Goal: Task Accomplishment & Management: Manage account settings

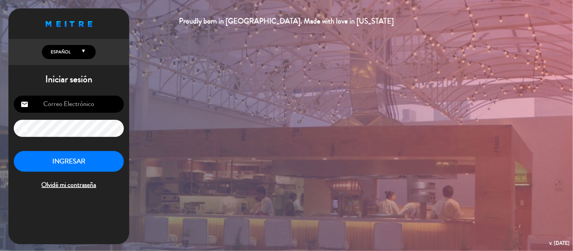
type input "[EMAIL_ADDRESS][DOMAIN_NAME]"
click at [72, 163] on button "INGRESAR" at bounding box center [69, 161] width 110 height 21
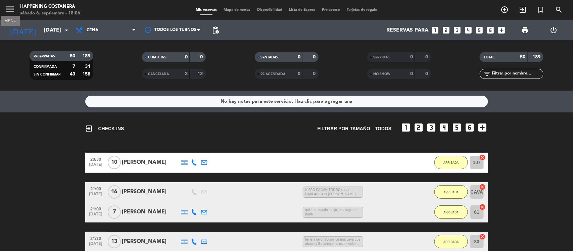
click at [13, 10] on icon "menu" at bounding box center [10, 9] width 10 height 10
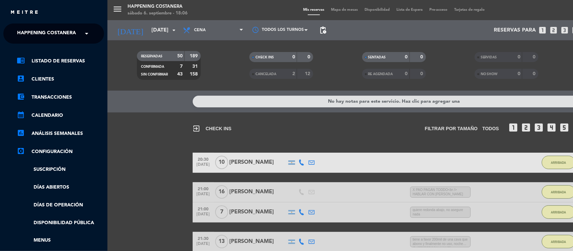
click at [27, 34] on span "Happening Costanera" at bounding box center [46, 34] width 59 height 14
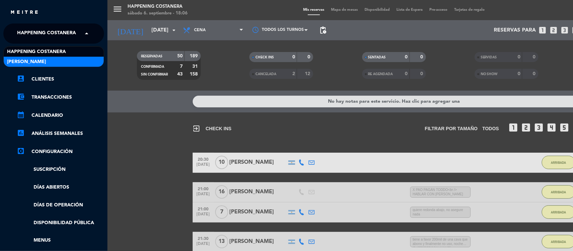
click at [25, 64] on span "[PERSON_NAME]" at bounding box center [26, 62] width 39 height 8
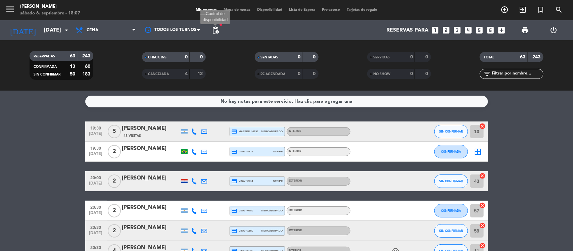
click at [215, 29] on span "pending_actions" at bounding box center [215, 30] width 8 height 8
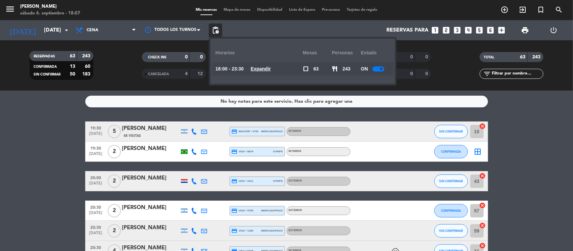
click at [258, 66] on u "Expandir" at bounding box center [261, 68] width 20 height 5
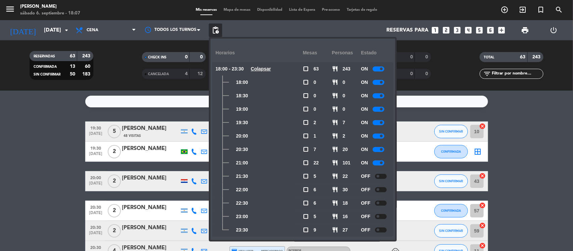
click at [235, 7] on div "Mis reservas Mapa de mesas Disponibilidad Lista de Espera Pre-acceso Tarjetas d…" at bounding box center [286, 10] width 188 height 6
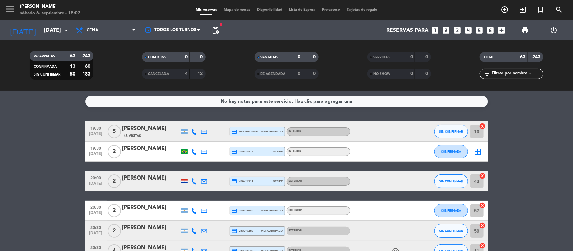
click at [231, 9] on span "Mapa de mesas" at bounding box center [237, 10] width 34 height 4
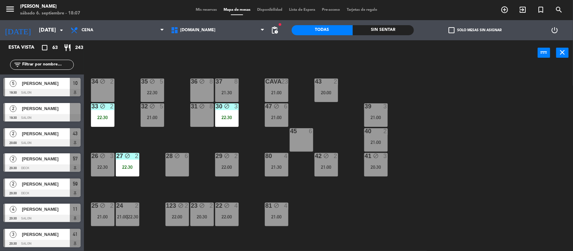
click at [194, 86] on div "36 block 8" at bounding box center [201, 90] width 23 height 23
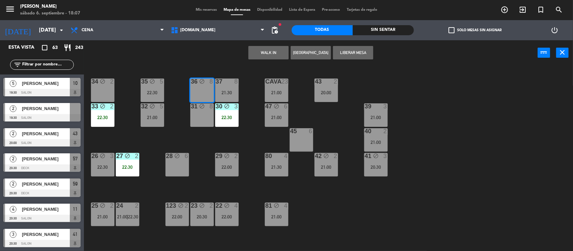
click at [342, 51] on button "Liberar Mesa" at bounding box center [353, 52] width 40 height 13
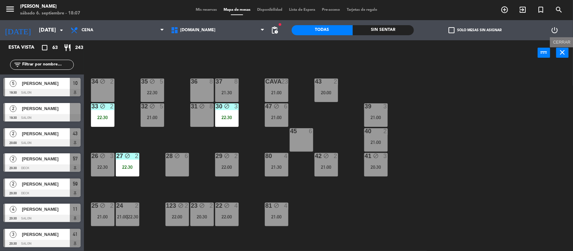
click at [561, 51] on icon "close" at bounding box center [563, 52] width 8 height 8
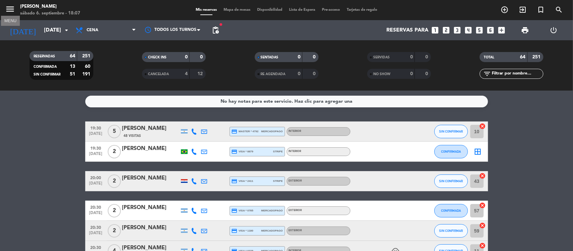
click at [13, 8] on icon "menu" at bounding box center [10, 9] width 10 height 10
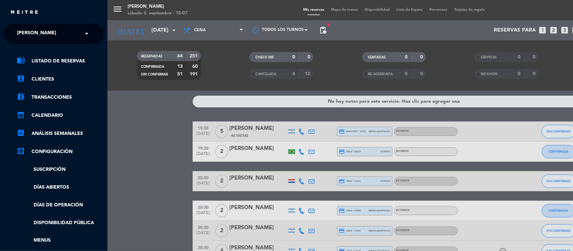
click at [134, 93] on div "menu [PERSON_NAME] [DATE] 6. septiembre - 18:07 Mis reservas Mapa de mesas Disp…" at bounding box center [393, 125] width 573 height 251
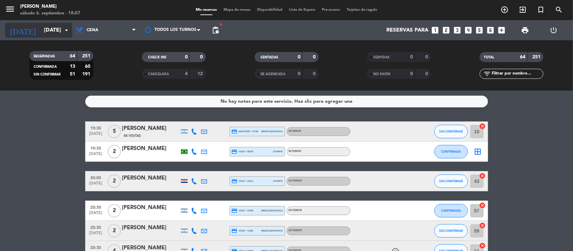
click at [41, 29] on input "[DATE]" at bounding box center [76, 30] width 71 height 13
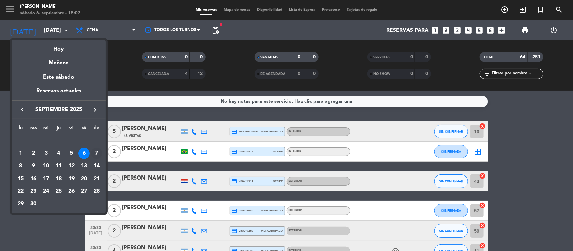
click at [96, 152] on div "7" at bounding box center [96, 153] width 11 height 11
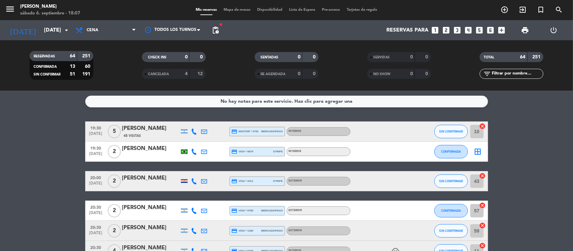
type input "[DATE]"
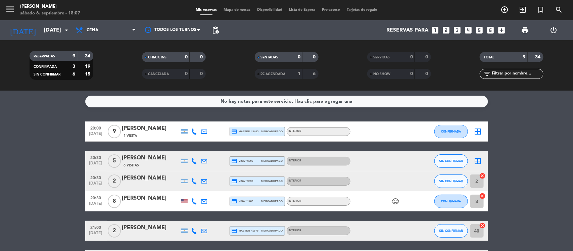
click at [91, 29] on span "Cena" at bounding box center [93, 30] width 12 height 5
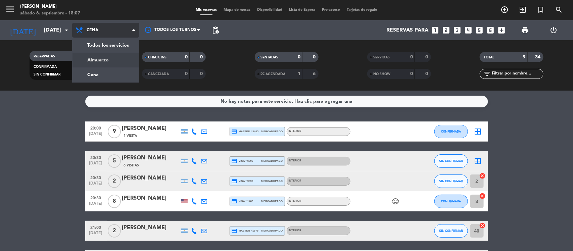
click at [95, 59] on div "menu [PERSON_NAME] [DATE] 6. septiembre - 18:07 Mis reservas Mapa de mesas Disp…" at bounding box center [286, 45] width 573 height 91
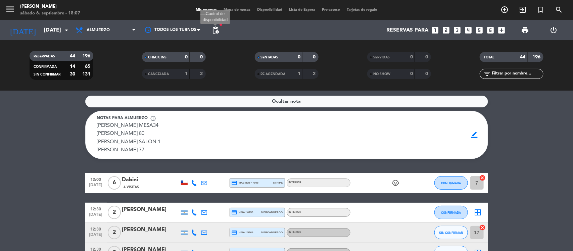
click at [213, 33] on span "pending_actions" at bounding box center [215, 30] width 8 height 8
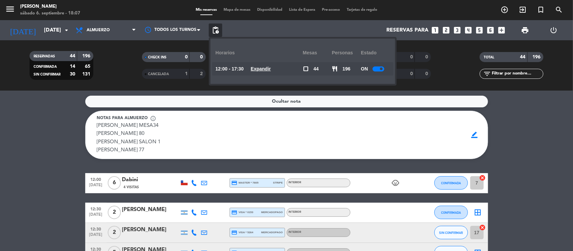
click at [259, 67] on u "Expandir" at bounding box center [261, 68] width 20 height 5
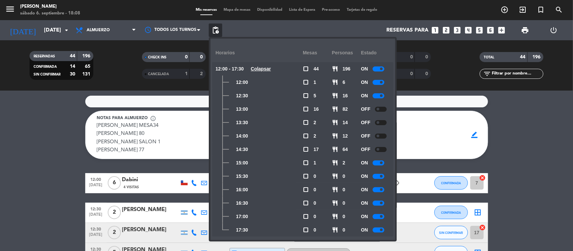
click at [382, 109] on div at bounding box center [381, 109] width 12 height 5
click at [383, 148] on div at bounding box center [381, 149] width 12 height 5
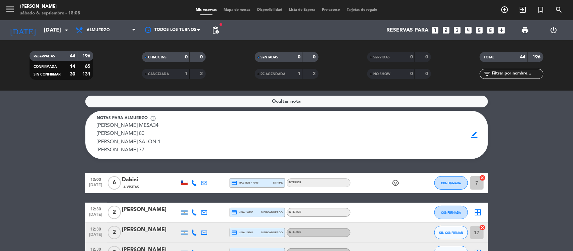
click at [227, 9] on span "Mapa de mesas" at bounding box center [237, 10] width 34 height 4
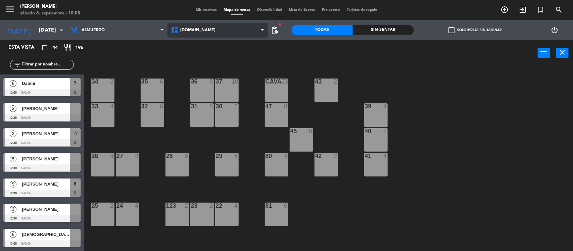
click at [194, 26] on span "[DOMAIN_NAME]" at bounding box center [218, 30] width 100 height 15
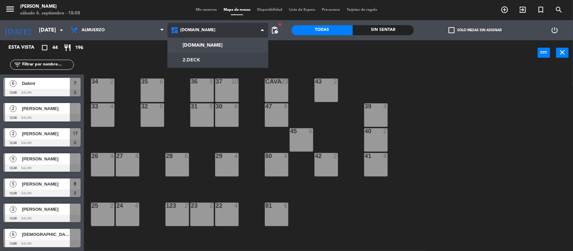
click at [191, 61] on ng-component "menu [PERSON_NAME] [DATE] 6. septiembre - 18:08 Mis reservas Mapa de mesas Disp…" at bounding box center [286, 126] width 573 height 252
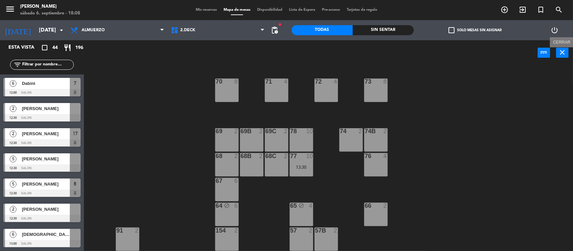
click at [561, 51] on icon "close" at bounding box center [563, 52] width 8 height 8
